Goal: Information Seeking & Learning: Learn about a topic

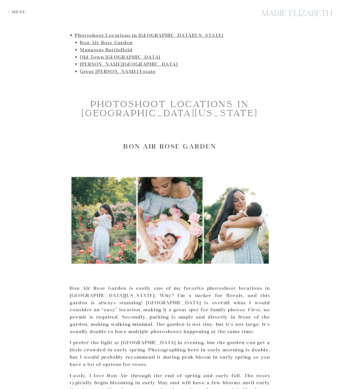
scroll to position [326, 0]
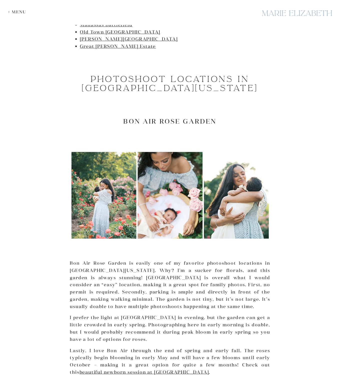
drag, startPoint x: 204, startPoint y: 288, endPoint x: 201, endPoint y: 331, distance: 42.7
click at [201, 331] on p "I prefer the light at [GEOGRAPHIC_DATA] in evening, but the garden can get a li…" at bounding box center [170, 328] width 200 height 29
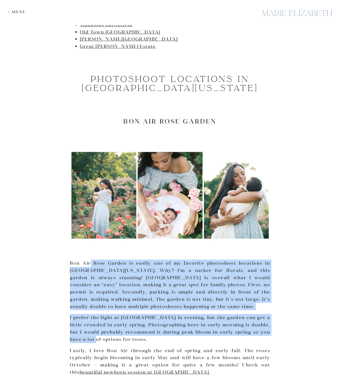
drag, startPoint x: 93, startPoint y: 269, endPoint x: 93, endPoint y: 335, distance: 66.6
click at [93, 335] on p "I prefer the light at [GEOGRAPHIC_DATA] in evening, but the garden can get a li…" at bounding box center [170, 328] width 200 height 29
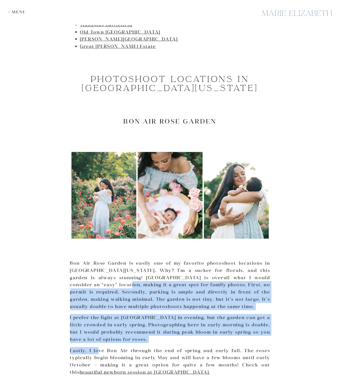
drag, startPoint x: 104, startPoint y: 278, endPoint x: 98, endPoint y: 344, distance: 66.4
click at [98, 347] on p "Lastly, I love Bon Air through the end of spring and early fall. The roses typi…" at bounding box center [170, 361] width 200 height 29
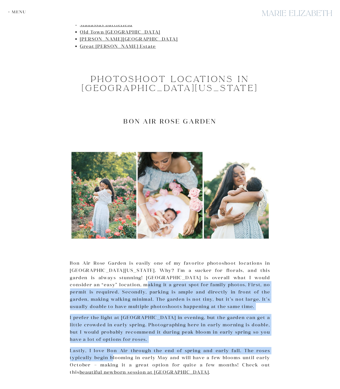
drag, startPoint x: 117, startPoint y: 280, endPoint x: 113, endPoint y: 351, distance: 71.0
click at [113, 351] on p "Lastly, I love Bon Air through the end of spring and early fall. The roses typi…" at bounding box center [170, 361] width 200 height 29
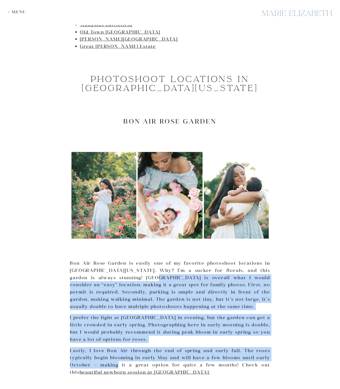
drag, startPoint x: 120, startPoint y: 338, endPoint x: 139, endPoint y: 269, distance: 71.1
click at [139, 269] on p "Bon Air Rose Garden is easily one of my favorite photoshoot locations in [GEOGR…" at bounding box center [170, 284] width 200 height 51
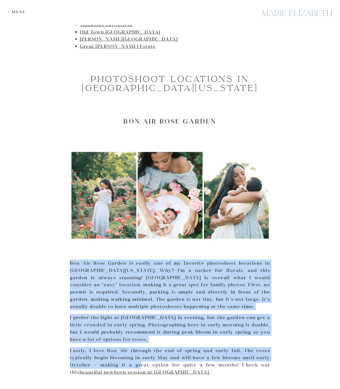
drag, startPoint x: 151, startPoint y: 247, endPoint x: 136, endPoint y: 355, distance: 108.9
click at [136, 355] on p "Lastly, I love Bon Air through the end of spring and early fall. The roses typi…" at bounding box center [170, 361] width 200 height 29
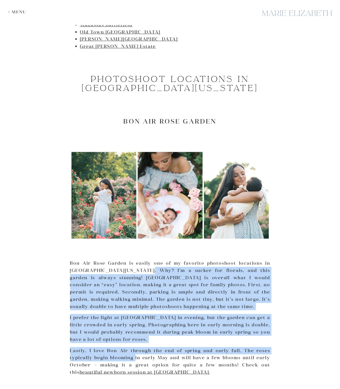
drag, startPoint x: 144, startPoint y: 264, endPoint x: 135, endPoint y: 348, distance: 84.1
click at [135, 348] on p "Lastly, I love Bon Air through the end of spring and early fall. The roses typi…" at bounding box center [170, 361] width 200 height 29
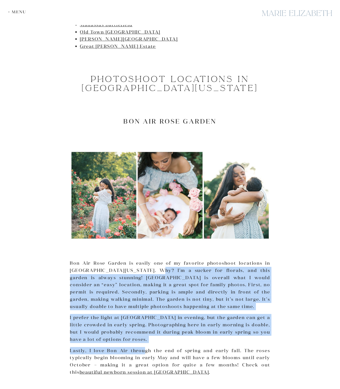
click at [143, 347] on p "Lastly, I love Bon Air through the end of spring and early fall. The roses typi…" at bounding box center [170, 361] width 200 height 29
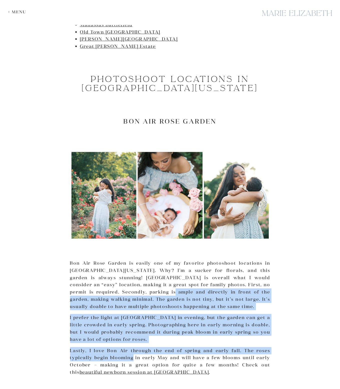
drag, startPoint x: 142, startPoint y: 281, endPoint x: 134, endPoint y: 353, distance: 72.6
click at [134, 353] on p "Lastly, I love Bon Air through the end of spring and early fall. The roses typi…" at bounding box center [170, 361] width 200 height 29
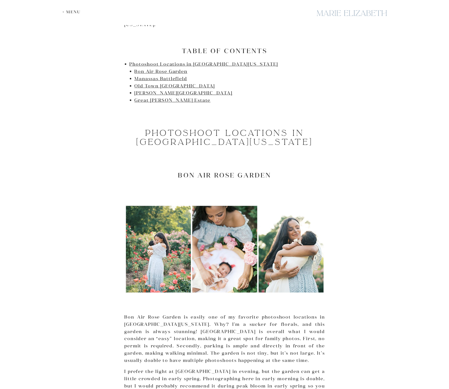
scroll to position [250, 0]
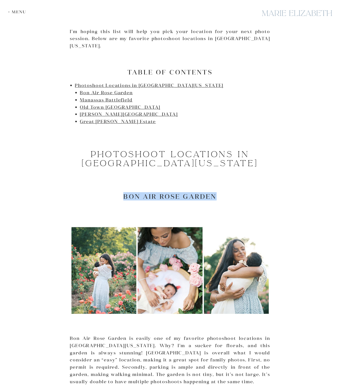
drag, startPoint x: 131, startPoint y: 185, endPoint x: 239, endPoint y: 185, distance: 107.4
click at [239, 192] on h2 "Bon Air Rose Garden" at bounding box center [170, 196] width 200 height 8
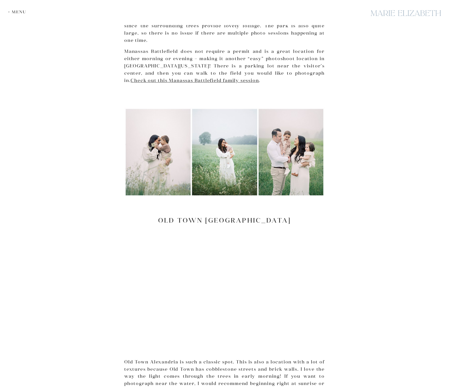
scroll to position [927, 0]
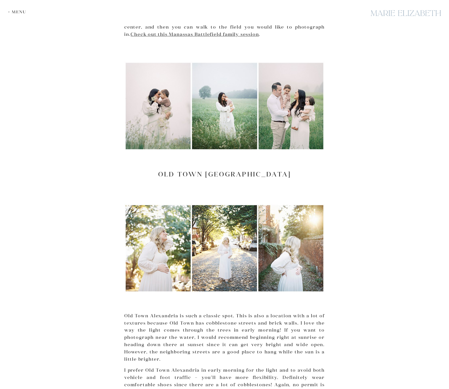
click at [189, 170] on h2 "Old Town [GEOGRAPHIC_DATA]" at bounding box center [224, 174] width 200 height 8
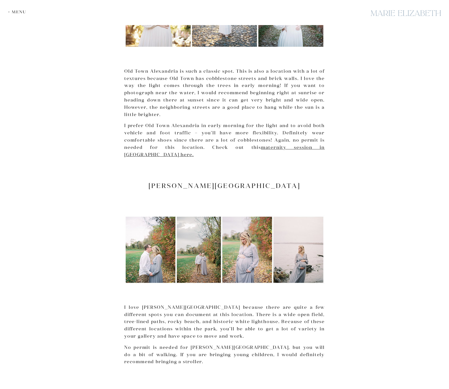
scroll to position [1102, 0]
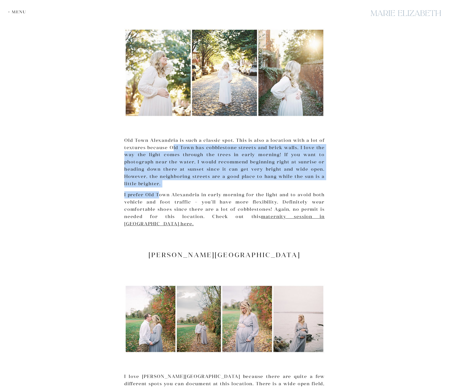
drag, startPoint x: 162, startPoint y: 177, endPoint x: 160, endPoint y: 182, distance: 5.5
click at [168, 142] on p "Old Town Alexandria is such a classic spot. This is also a location with a lot …" at bounding box center [224, 162] width 200 height 51
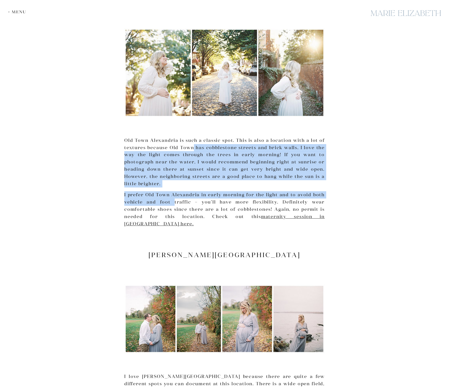
drag, startPoint x: 194, startPoint y: 135, endPoint x: 175, endPoint y: 188, distance: 56.6
click at [195, 141] on p "Old Town Alexandria is such a classic spot. This is also a location with a lot …" at bounding box center [224, 162] width 200 height 51
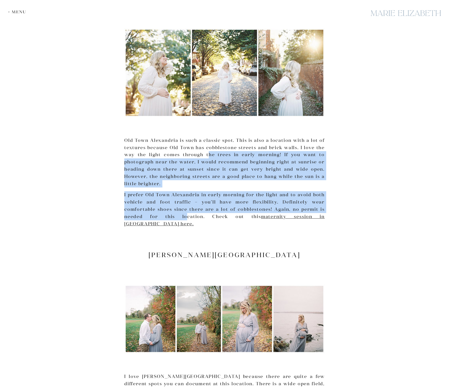
drag, startPoint x: 208, startPoint y: 138, endPoint x: 170, endPoint y: 201, distance: 73.7
click at [170, 201] on p "I prefer Old Town Alexandria in early morning for the light and to avoid both v…" at bounding box center [224, 209] width 200 height 36
drag, startPoint x: 175, startPoint y: 201, endPoint x: 183, endPoint y: 148, distance: 53.9
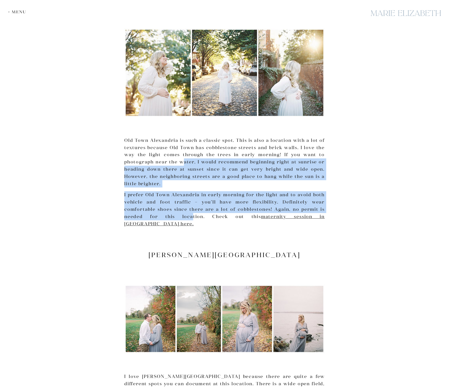
click at [183, 145] on p "Old Town Alexandria is such a classic spot. This is also a location with a lot …" at bounding box center [224, 162] width 200 height 51
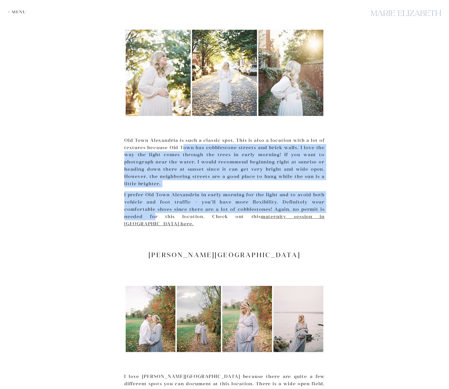
drag, startPoint x: 184, startPoint y: 131, endPoint x: 149, endPoint y: 200, distance: 77.8
click at [149, 200] on p "I prefer Old Town Alexandria in early morning for the light and to avoid both v…" at bounding box center [224, 209] width 200 height 36
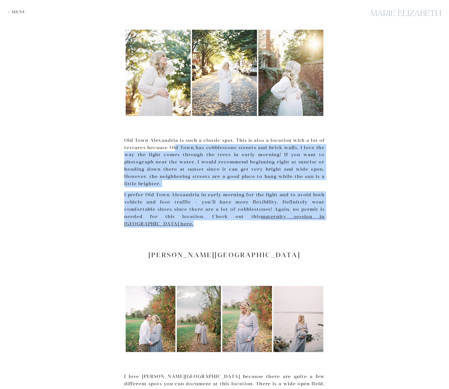
drag, startPoint x: 173, startPoint y: 146, endPoint x: 160, endPoint y: 217, distance: 72.5
click at [160, 231] on div at bounding box center [224, 241] width 200 height 20
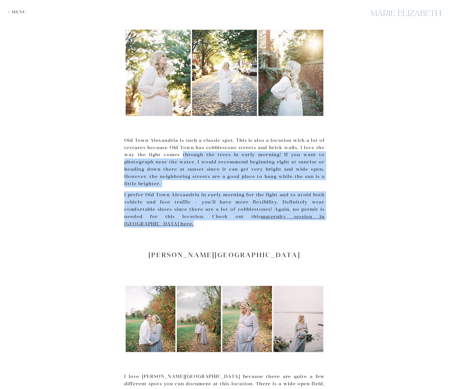
drag, startPoint x: 182, startPoint y: 143, endPoint x: 162, endPoint y: 207, distance: 66.4
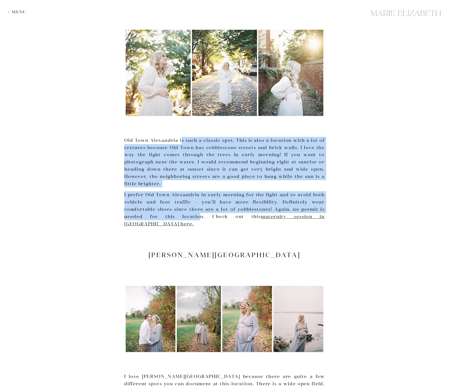
drag, startPoint x: 181, startPoint y: 123, endPoint x: 182, endPoint y: 200, distance: 76.6
click at [182, 200] on p "I prefer Old Town Alexandria in early morning for the light and to avoid both v…" at bounding box center [224, 209] width 200 height 36
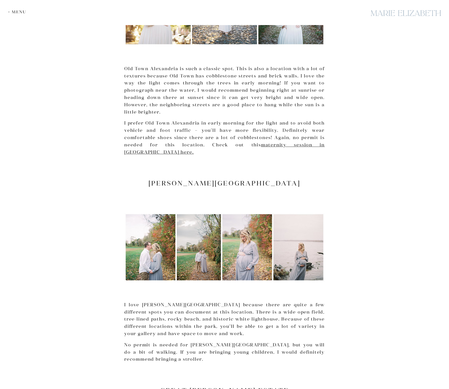
scroll to position [1252, 0]
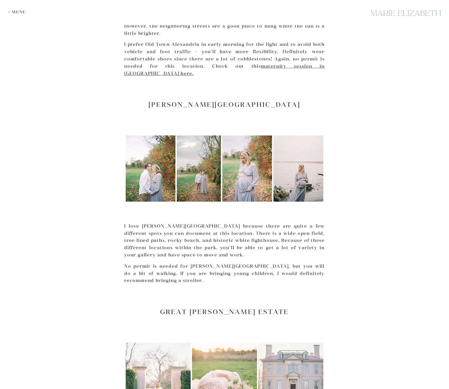
click at [213, 100] on h2 "[PERSON_NAME][GEOGRAPHIC_DATA]" at bounding box center [224, 104] width 200 height 8
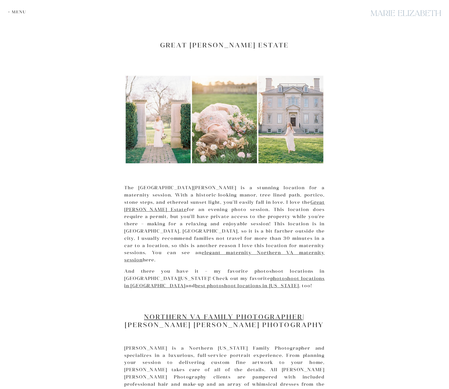
scroll to position [1528, 0]
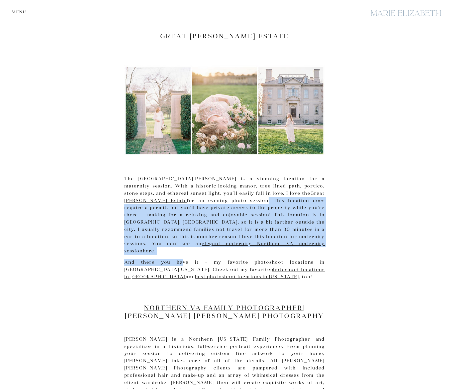
drag, startPoint x: 177, startPoint y: 173, endPoint x: 168, endPoint y: 226, distance: 54.1
click at [168, 258] on p "And there you have it – my favorite photoshoot locations in [GEOGRAPHIC_DATA][U…" at bounding box center [224, 269] width 200 height 22
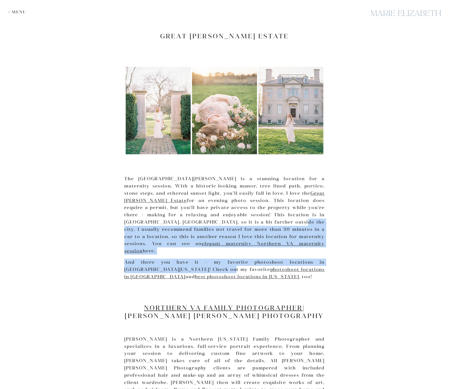
drag, startPoint x: 170, startPoint y: 195, endPoint x: 179, endPoint y: 232, distance: 38.1
click at [179, 258] on p "And there you have it – my favorite photoshoot locations in [GEOGRAPHIC_DATA][U…" at bounding box center [224, 269] width 200 height 22
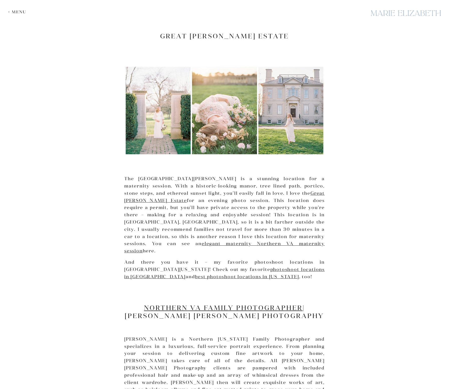
drag, startPoint x: 184, startPoint y: 172, endPoint x: 173, endPoint y: 212, distance: 41.2
click at [173, 212] on p "The [GEOGRAPHIC_DATA][PERSON_NAME] is a stunning location for a maternity sessi…" at bounding box center [224, 214] width 200 height 79
drag, startPoint x: 178, startPoint y: 151, endPoint x: 168, endPoint y: 216, distance: 66.0
click at [168, 216] on p "The [GEOGRAPHIC_DATA][PERSON_NAME] is a stunning location for a maternity sessi…" at bounding box center [224, 214] width 200 height 79
drag, startPoint x: 168, startPoint y: 216, endPoint x: 168, endPoint y: 209, distance: 7.0
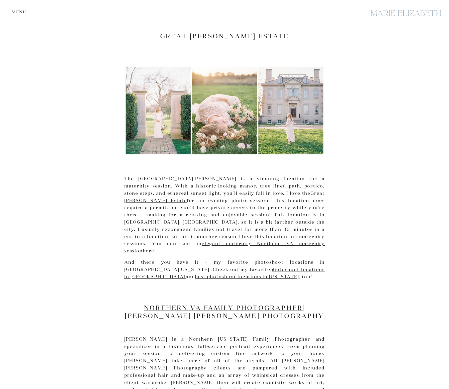
click at [168, 216] on p "The [GEOGRAPHIC_DATA][PERSON_NAME] is a stunning location for a maternity sessi…" at bounding box center [224, 214] width 200 height 79
click at [174, 184] on p "The [GEOGRAPHIC_DATA][PERSON_NAME] is a stunning location for a maternity sessi…" at bounding box center [224, 214] width 200 height 79
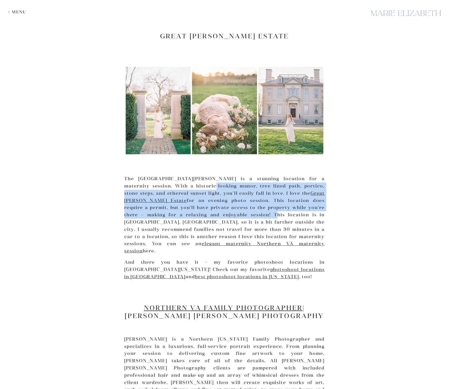
drag, startPoint x: 178, startPoint y: 162, endPoint x: 172, endPoint y: 189, distance: 28.1
click at [172, 189] on p "The [GEOGRAPHIC_DATA][PERSON_NAME] is a stunning location for a maternity sessi…" at bounding box center [224, 214] width 200 height 79
click at [172, 190] on p "The [GEOGRAPHIC_DATA][PERSON_NAME] is a stunning location for a maternity sessi…" at bounding box center [224, 214] width 200 height 79
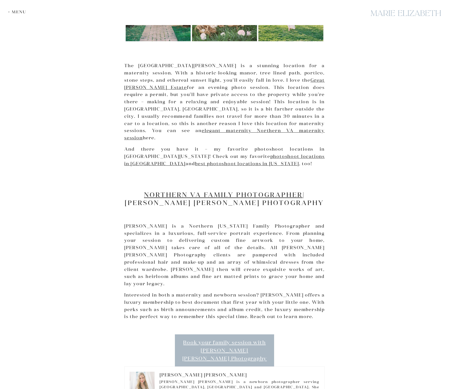
scroll to position [1653, 0]
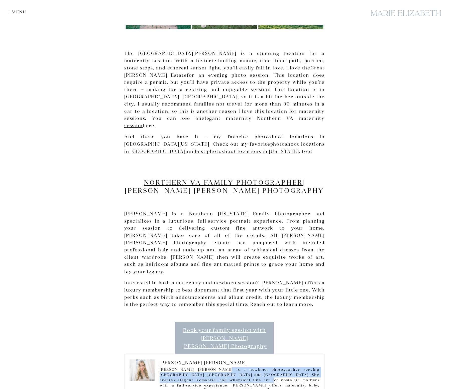
drag, startPoint x: 218, startPoint y: 318, endPoint x: 242, endPoint y: 330, distance: 27.3
click at [227, 367] on p "[PERSON_NAME] [PERSON_NAME] is a newborn photographer serving [GEOGRAPHIC_DATA]…" at bounding box center [224, 380] width 190 height 26
drag, startPoint x: 389, startPoint y: 324, endPoint x: 392, endPoint y: 317, distance: 7.4
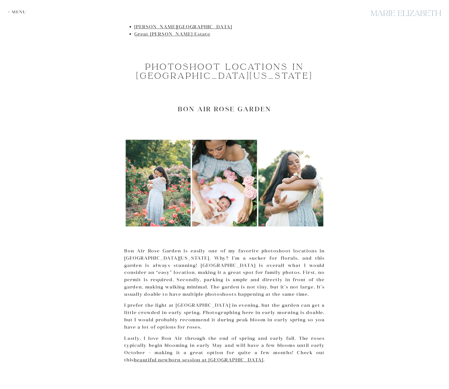
scroll to position [0, 0]
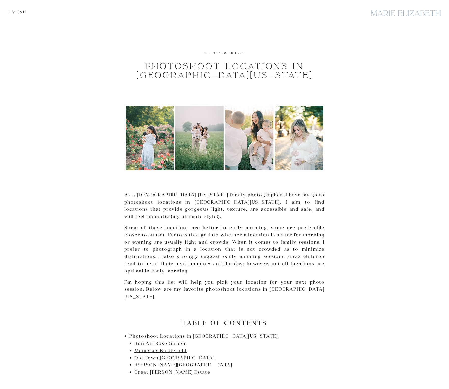
drag, startPoint x: 368, startPoint y: 282, endPoint x: 395, endPoint y: 175, distance: 110.2
click at [10, 13] on div "+ Menu" at bounding box center [18, 12] width 21 height 5
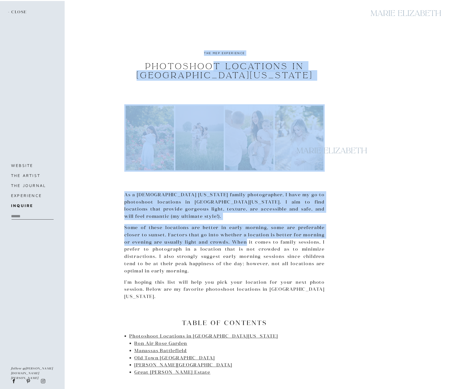
drag, startPoint x: 230, startPoint y: 131, endPoint x: 243, endPoint y: 244, distance: 114.2
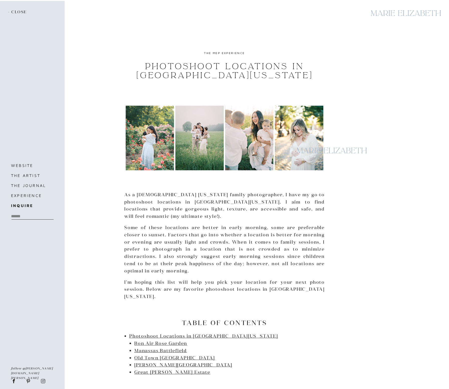
click at [256, 263] on p "Some of these locations are better in early morning, some are preferable closer…" at bounding box center [224, 249] width 200 height 51
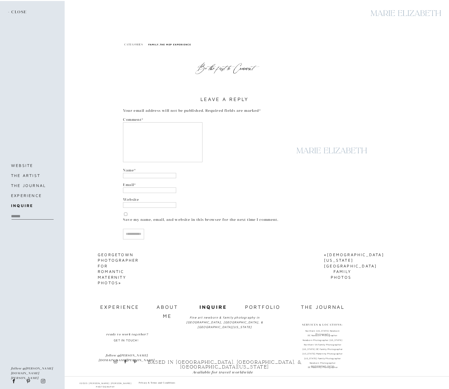
drag, startPoint x: 208, startPoint y: 140, endPoint x: 149, endPoint y: 299, distance: 170.1
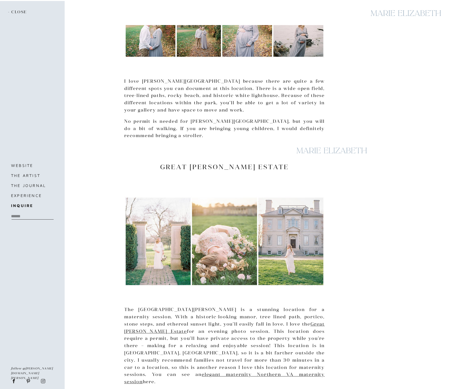
scroll to position [1396, 0]
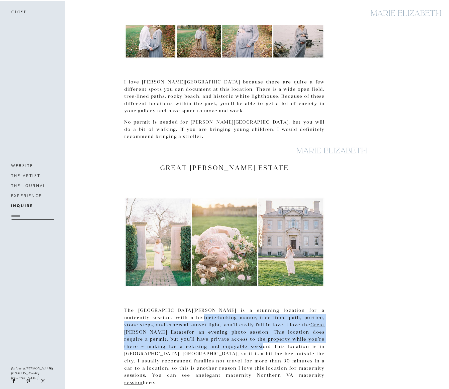
drag, startPoint x: 160, startPoint y: 299, endPoint x: 160, endPoint y: 318, distance: 18.8
click at [160, 318] on p "The [GEOGRAPHIC_DATA][PERSON_NAME] is a stunning location for a maternity sessi…" at bounding box center [224, 346] width 200 height 79
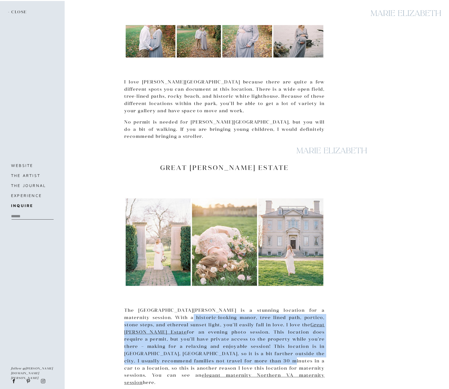
drag, startPoint x: 151, startPoint y: 304, endPoint x: 151, endPoint y: 338, distance: 33.8
click at [152, 335] on p "The [GEOGRAPHIC_DATA][PERSON_NAME] is a stunning location for a maternity sessi…" at bounding box center [224, 346] width 200 height 79
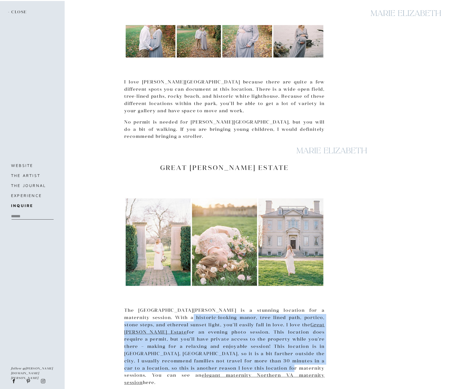
click at [149, 336] on p "The [GEOGRAPHIC_DATA][PERSON_NAME] is a stunning location for a maternity sessi…" at bounding box center [224, 346] width 200 height 79
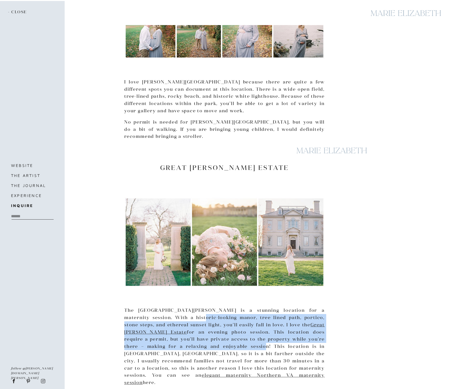
drag, startPoint x: 163, startPoint y: 291, endPoint x: 161, endPoint y: 321, distance: 29.9
click at [162, 321] on p "The [GEOGRAPHIC_DATA][PERSON_NAME] is a stunning location for a maternity sessi…" at bounding box center [224, 346] width 200 height 79
click at [161, 321] on p "The [GEOGRAPHIC_DATA][PERSON_NAME] is a stunning location for a maternity sessi…" at bounding box center [224, 346] width 200 height 79
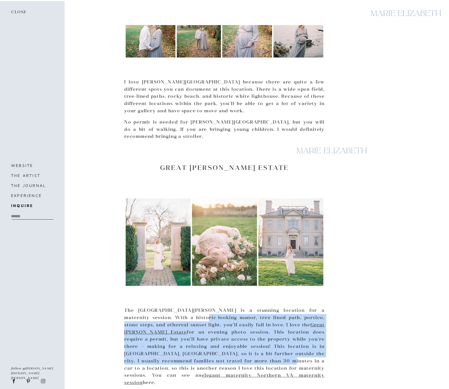
drag, startPoint x: 168, startPoint y: 285, endPoint x: 152, endPoint y: 333, distance: 50.0
click at [152, 333] on p "The [GEOGRAPHIC_DATA][PERSON_NAME] is a stunning location for a maternity sessi…" at bounding box center [224, 346] width 200 height 79
drag, startPoint x: 170, startPoint y: 291, endPoint x: 163, endPoint y: 332, distance: 41.1
click at [163, 332] on p "The [GEOGRAPHIC_DATA][PERSON_NAME] is a stunning location for a maternity sessi…" at bounding box center [224, 346] width 200 height 79
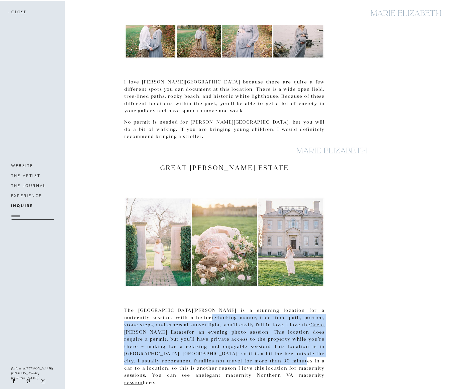
click at [163, 332] on p "The [GEOGRAPHIC_DATA][PERSON_NAME] is a stunning location for a maternity sessi…" at bounding box center [224, 346] width 200 height 79
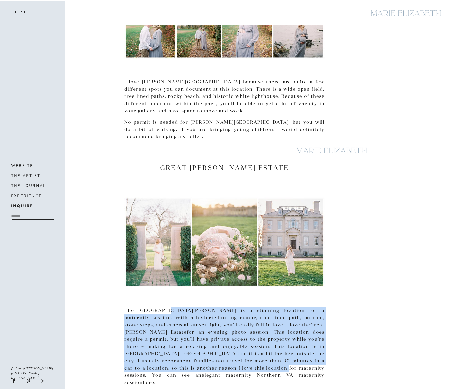
drag, startPoint x: 165, startPoint y: 285, endPoint x: 146, endPoint y: 337, distance: 55.8
click at [146, 337] on p "The [GEOGRAPHIC_DATA][PERSON_NAME] is a stunning location for a maternity sessi…" at bounding box center [224, 346] width 200 height 79
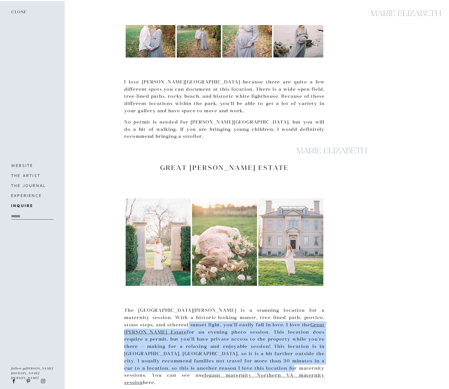
drag, startPoint x: 153, startPoint y: 297, endPoint x: 153, endPoint y: 338, distance: 40.8
click at [153, 338] on p "The [GEOGRAPHIC_DATA][PERSON_NAME] is a stunning location for a maternity sessi…" at bounding box center [224, 346] width 200 height 79
drag, startPoint x: 153, startPoint y: 338, endPoint x: 162, endPoint y: 311, distance: 29.1
click at [153, 338] on p "The [GEOGRAPHIC_DATA][PERSON_NAME] is a stunning location for a maternity sessi…" at bounding box center [224, 346] width 200 height 79
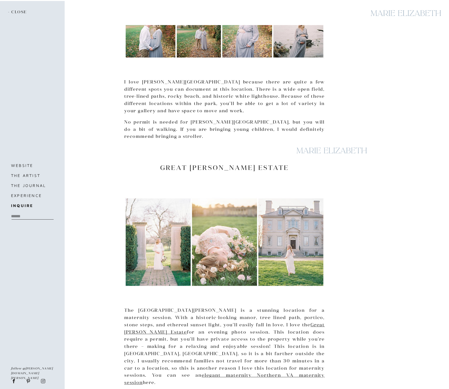
click at [162, 340] on p "The [GEOGRAPHIC_DATA][PERSON_NAME] is a stunning location for a maternity sessi…" at bounding box center [224, 346] width 200 height 79
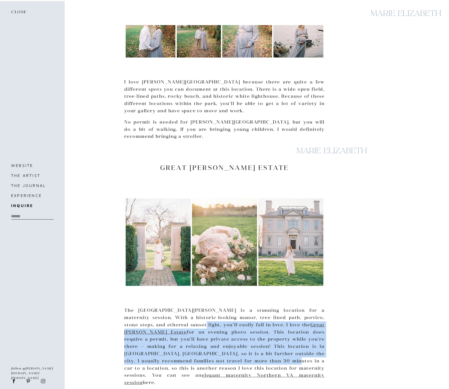
drag, startPoint x: 170, startPoint y: 293, endPoint x: 159, endPoint y: 333, distance: 41.5
click at [159, 333] on p "The [GEOGRAPHIC_DATA][PERSON_NAME] is a stunning location for a maternity sessi…" at bounding box center [224, 346] width 200 height 79
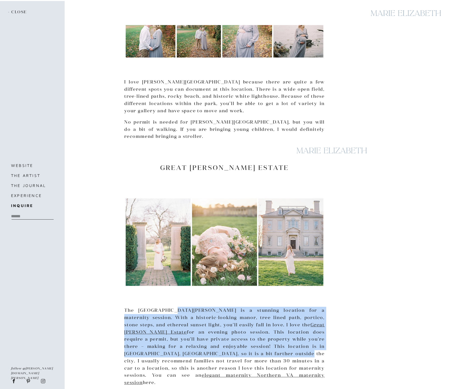
click at [174, 322] on p "The [GEOGRAPHIC_DATA][PERSON_NAME] is a stunning location for a maternity sessi…" at bounding box center [224, 346] width 200 height 79
drag, startPoint x: 174, startPoint y: 322, endPoint x: 174, endPoint y: 316, distance: 6.8
click at [174, 322] on p "The [GEOGRAPHIC_DATA][PERSON_NAME] is a stunning location for a maternity sessi…" at bounding box center [224, 346] width 200 height 79
click at [178, 307] on p "The [GEOGRAPHIC_DATA][PERSON_NAME] is a stunning location for a maternity sessi…" at bounding box center [224, 346] width 200 height 79
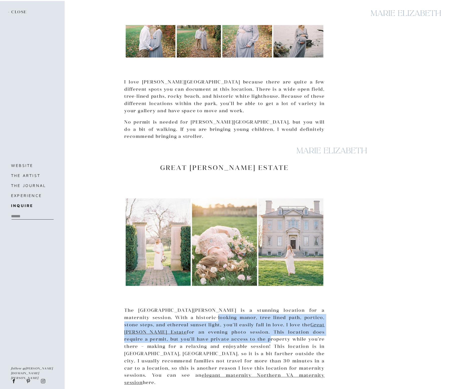
drag, startPoint x: 179, startPoint y: 305, endPoint x: 179, endPoint y: 308, distance: 3.3
click at [179, 309] on p "The [GEOGRAPHIC_DATA][PERSON_NAME] is a stunning location for a maternity sessi…" at bounding box center [224, 346] width 200 height 79
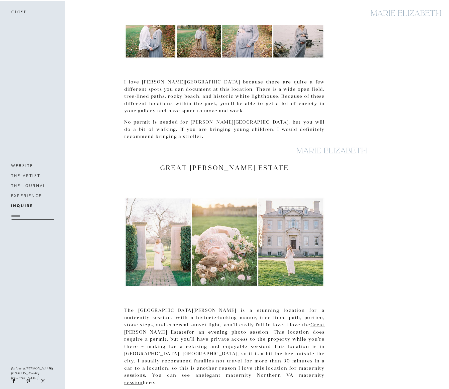
click at [188, 307] on p "The [GEOGRAPHIC_DATA][PERSON_NAME] is a stunning location for a maternity sessi…" at bounding box center [224, 346] width 200 height 79
drag, startPoint x: 184, startPoint y: 285, endPoint x: 174, endPoint y: 324, distance: 40.2
click at [174, 324] on p "The [GEOGRAPHIC_DATA][PERSON_NAME] is a stunning location for a maternity sessi…" at bounding box center [224, 346] width 200 height 79
click at [174, 323] on p "The [GEOGRAPHIC_DATA][PERSON_NAME] is a stunning location for a maternity sessi…" at bounding box center [224, 346] width 200 height 79
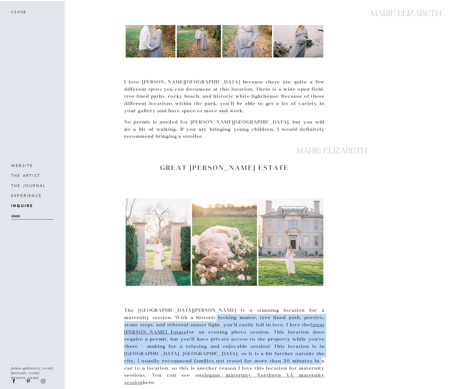
drag, startPoint x: 177, startPoint y: 311, endPoint x: 175, endPoint y: 334, distance: 23.1
click at [176, 334] on p "The [GEOGRAPHIC_DATA][PERSON_NAME] is a stunning location for a maternity sessi…" at bounding box center [224, 346] width 200 height 79
click at [175, 334] on p "The [GEOGRAPHIC_DATA][PERSON_NAME] is a stunning location for a maternity sessi…" at bounding box center [224, 346] width 200 height 79
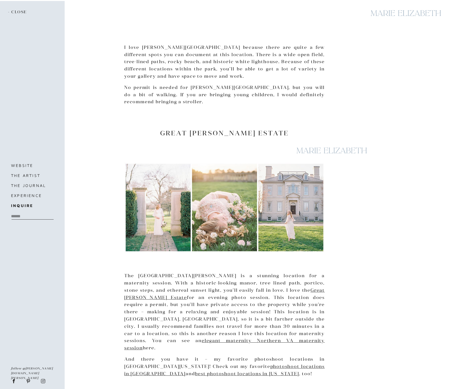
scroll to position [1496, 0]
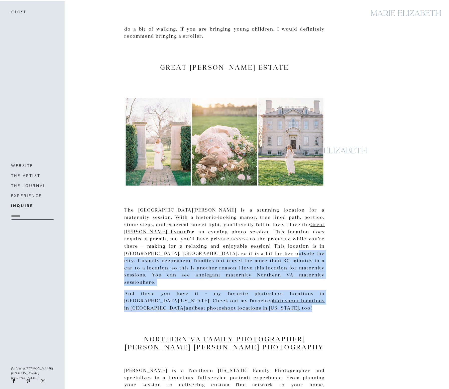
drag, startPoint x: 162, startPoint y: 224, endPoint x: 157, endPoint y: 293, distance: 69.3
click at [181, 315] on div at bounding box center [224, 325] width 200 height 20
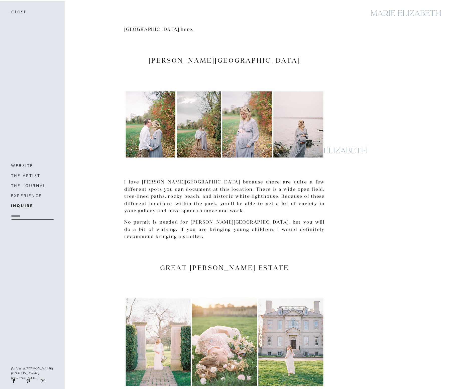
scroll to position [1296, 0]
click at [209, 219] on p "No permit is needed for [PERSON_NAME][GEOGRAPHIC_DATA], but you will do a bit o…" at bounding box center [224, 230] width 200 height 22
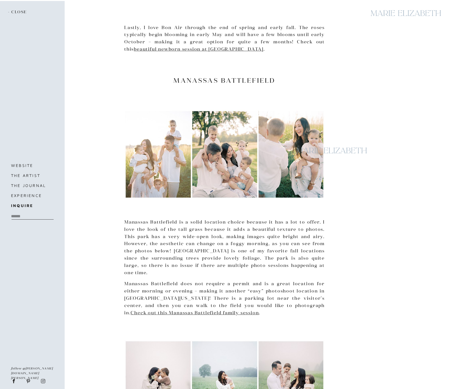
scroll to position [548, 0]
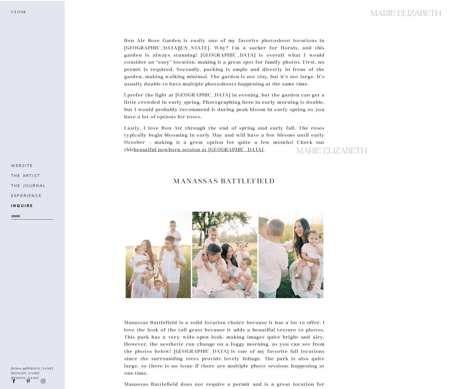
click at [228, 177] on h2 "Manassas Battlefield" at bounding box center [224, 181] width 200 height 8
click at [154, 37] on p "Bon Air Rose Garden is easily one of my favorite photoshoot locations in [GEOGR…" at bounding box center [224, 62] width 200 height 51
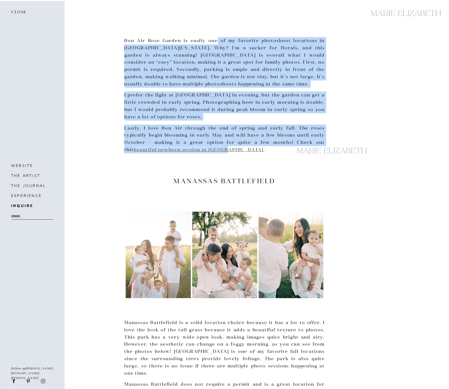
drag, startPoint x: 219, startPoint y: 33, endPoint x: 220, endPoint y: 142, distance: 109.2
drag, startPoint x: 226, startPoint y: 111, endPoint x: 234, endPoint y: 106, distance: 8.5
click at [226, 111] on p "I prefer the light at [GEOGRAPHIC_DATA] in evening, but the garden can get a li…" at bounding box center [224, 105] width 200 height 29
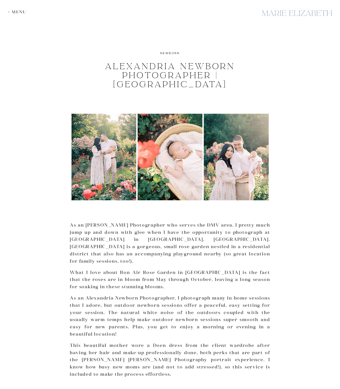
drag, startPoint x: 323, startPoint y: 139, endPoint x: 318, endPoint y: 30, distance: 109.0
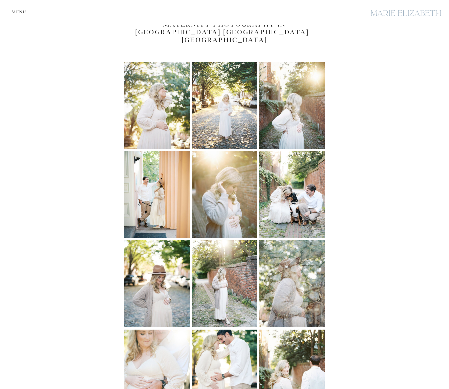
scroll to position [426, 0]
